Goal: Task Accomplishment & Management: Complete application form

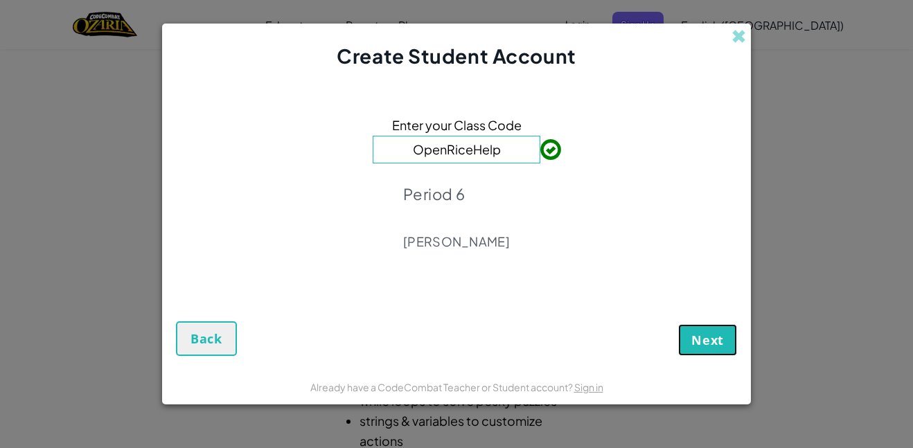
click at [717, 352] on button "Next" at bounding box center [707, 340] width 59 height 32
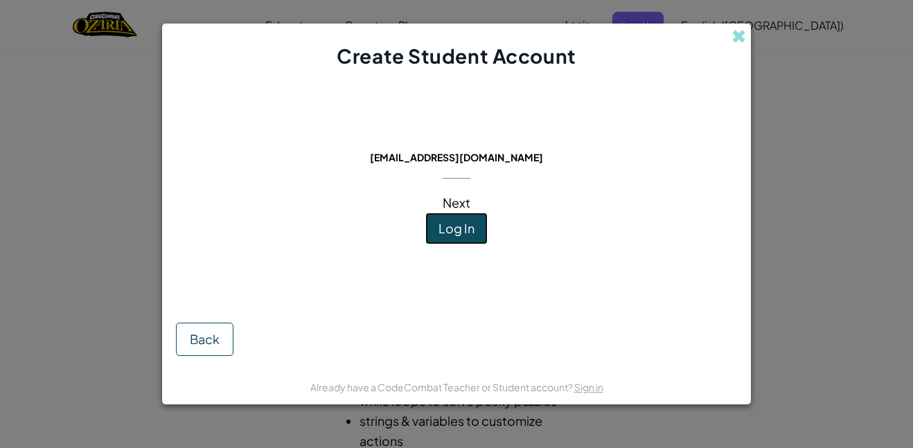
click at [440, 240] on button "Log In" at bounding box center [456, 229] width 62 height 32
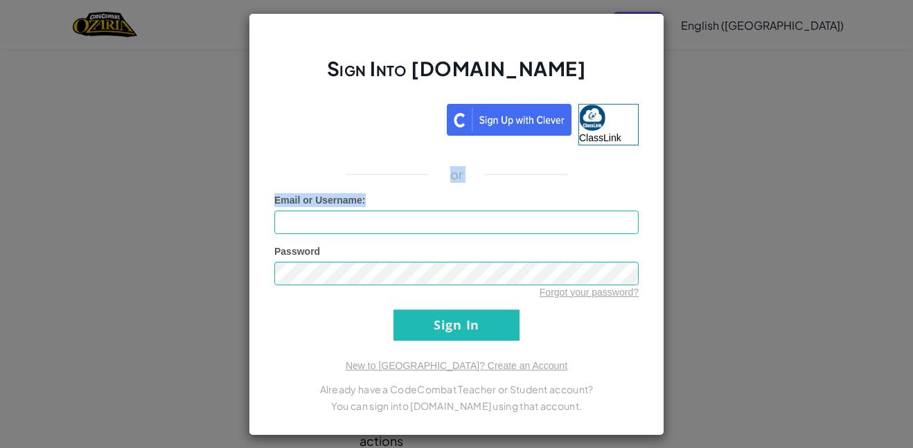
drag, startPoint x: 440, startPoint y: 240, endPoint x: 449, endPoint y: 195, distance: 46.6
click at [449, 195] on div "Sign Into [DOMAIN_NAME] ClassLink or Unknown Error Email or Username : Password…" at bounding box center [456, 224] width 415 height 422
